Goal: Find specific page/section: Find specific page/section

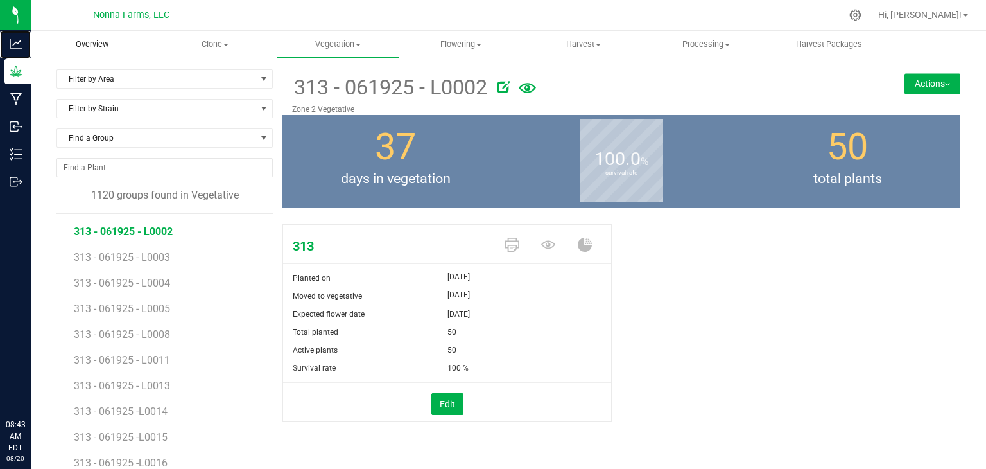
click at [21, 43] on icon at bounding box center [16, 43] width 13 height 13
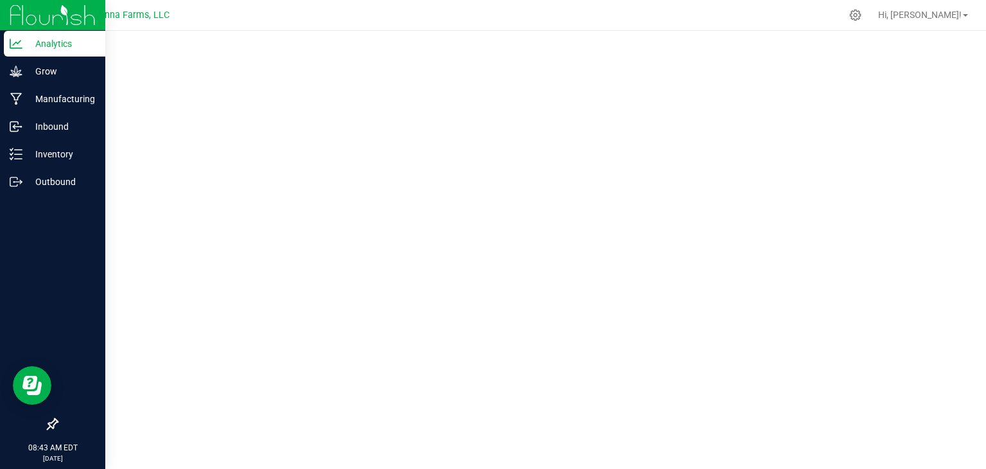
click at [46, 47] on p "Analytics" at bounding box center [60, 43] width 77 height 15
click at [22, 70] on p "Grow" at bounding box center [60, 71] width 77 height 15
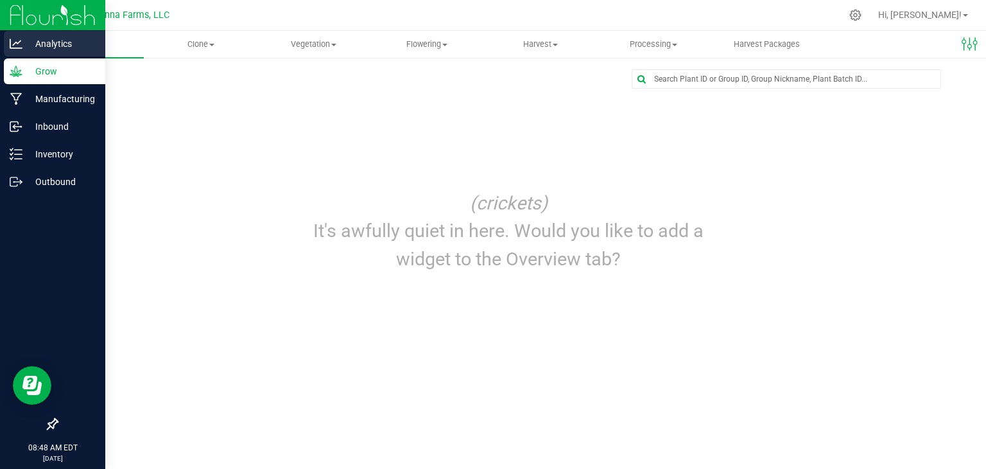
click at [32, 42] on p "Analytics" at bounding box center [60, 43] width 77 height 15
